Goal: Find specific page/section: Find specific page/section

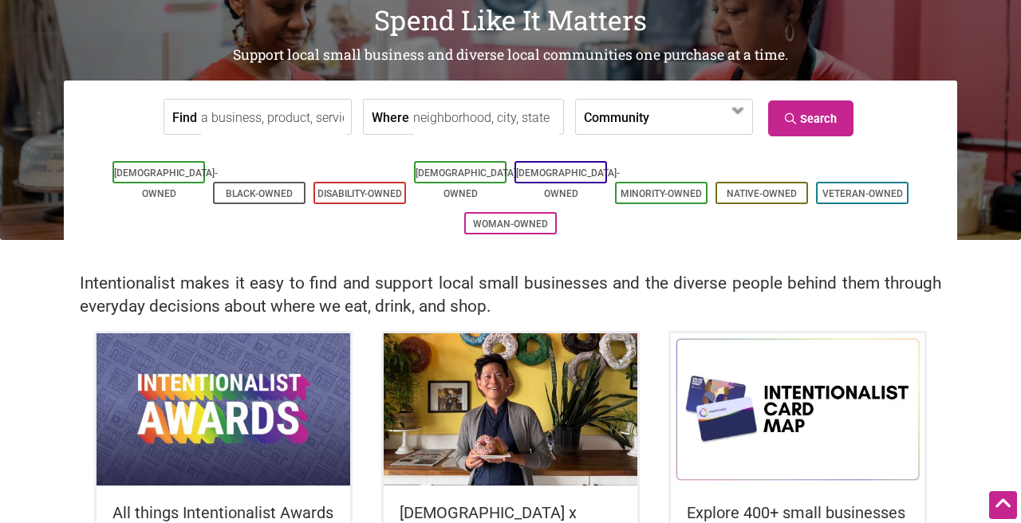
scroll to position [107, 0]
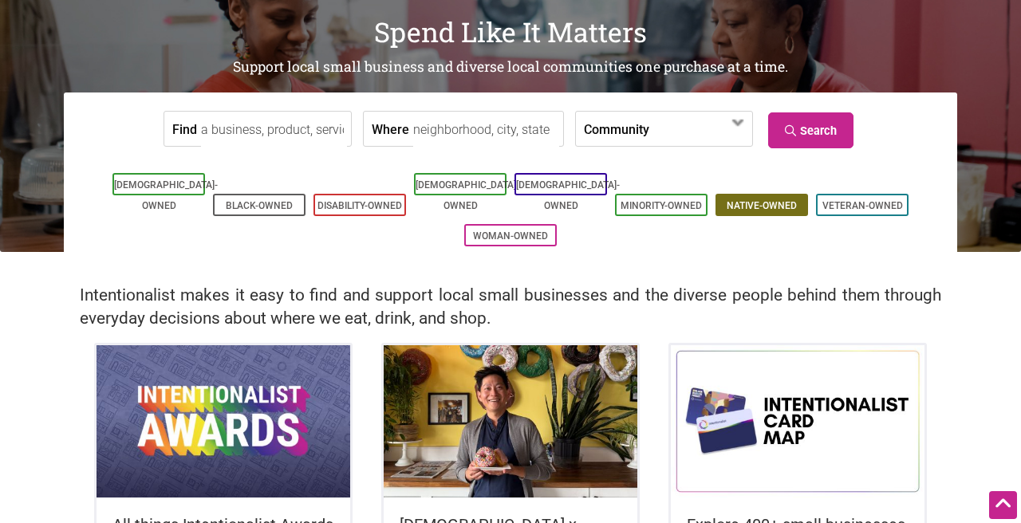
click at [777, 194] on li "Native-Owned" at bounding box center [761, 205] width 92 height 22
click at [761, 200] on link "Native-Owned" at bounding box center [761, 205] width 70 height 11
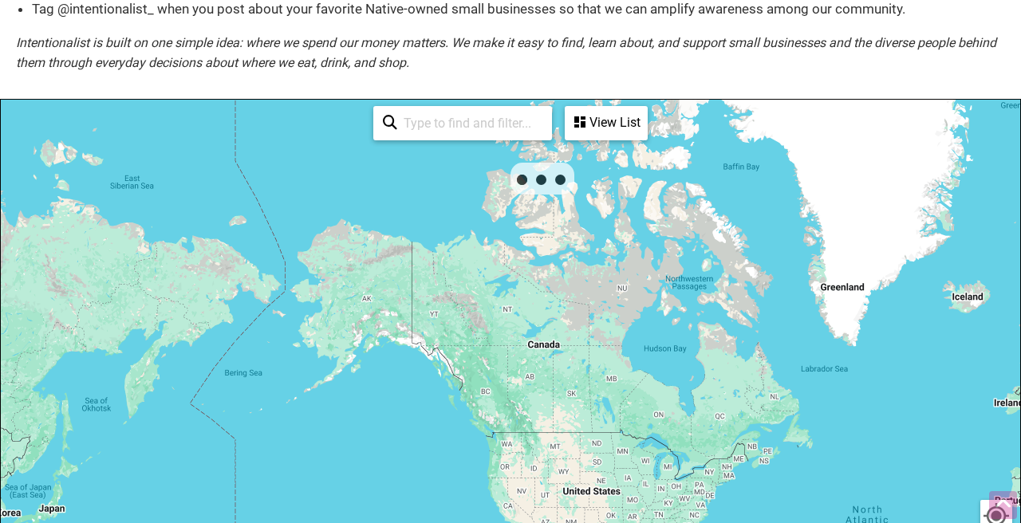
scroll to position [490, 0]
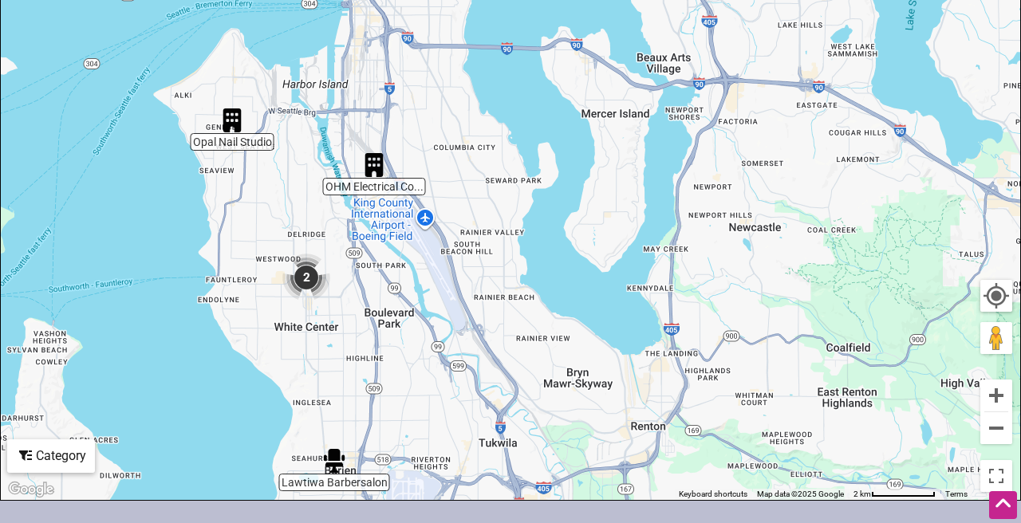
click at [304, 273] on img "2" at bounding box center [306, 278] width 48 height 48
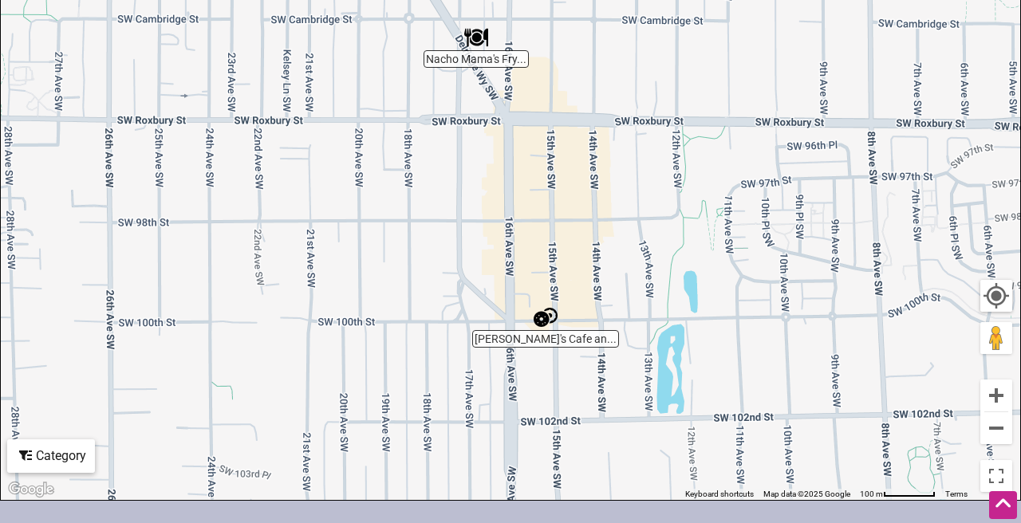
click at [474, 41] on img "Nacho Mama's Fry Bread Cafe" at bounding box center [476, 38] width 24 height 24
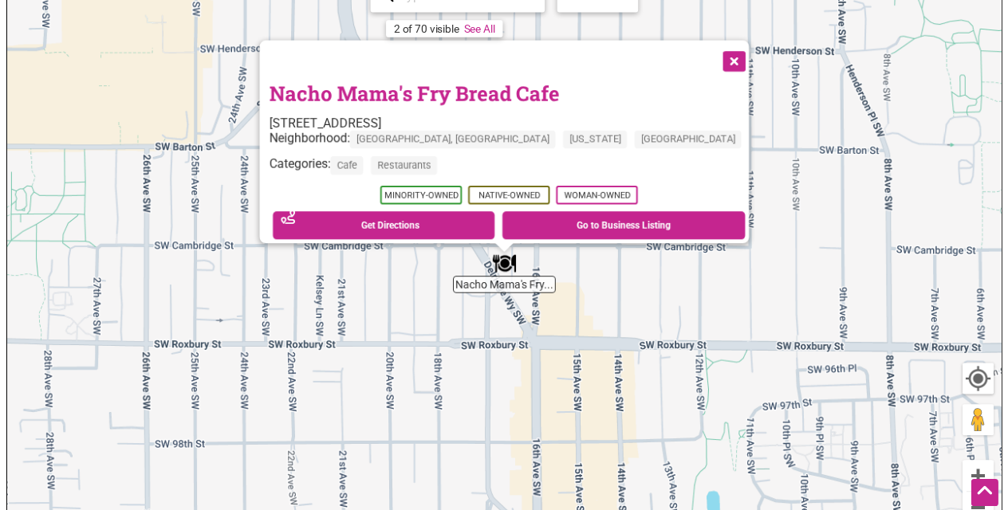
scroll to position [391, 0]
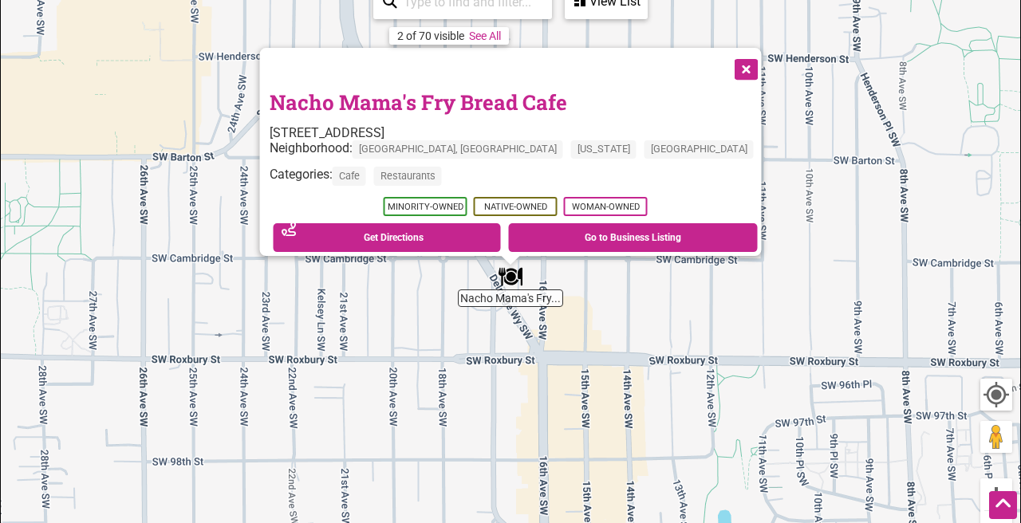
click at [725, 60] on button "Close" at bounding box center [745, 68] width 40 height 40
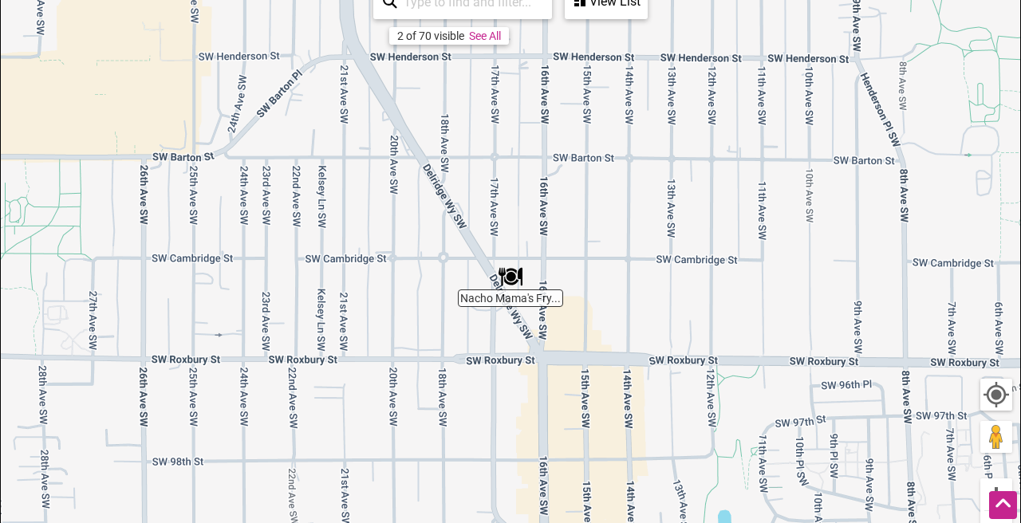
click at [512, 280] on img "Nacho Mama's Fry Bread Cafe" at bounding box center [510, 277] width 24 height 24
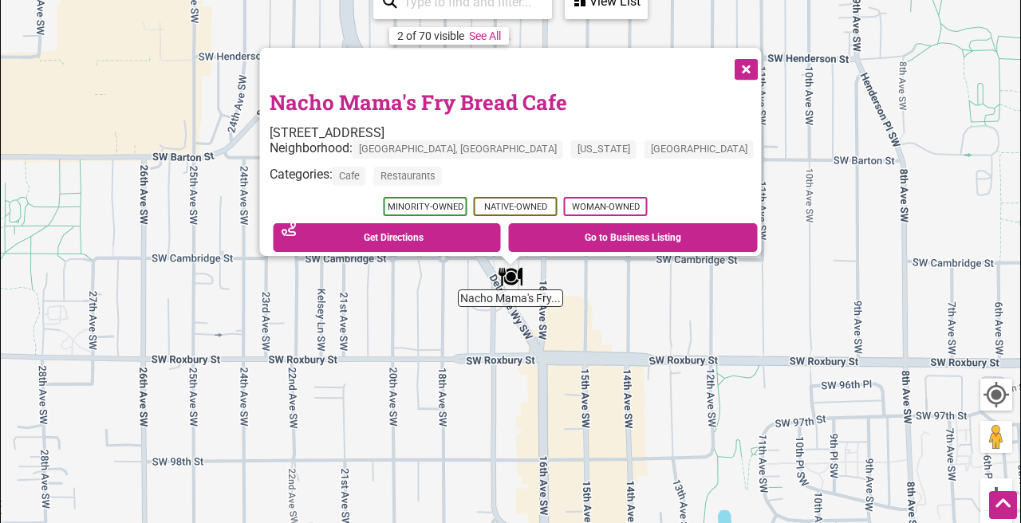
click at [443, 93] on link "Nacho Mama's Fry Bread Cafe" at bounding box center [418, 102] width 297 height 27
